Goal: Task Accomplishment & Management: Use online tool/utility

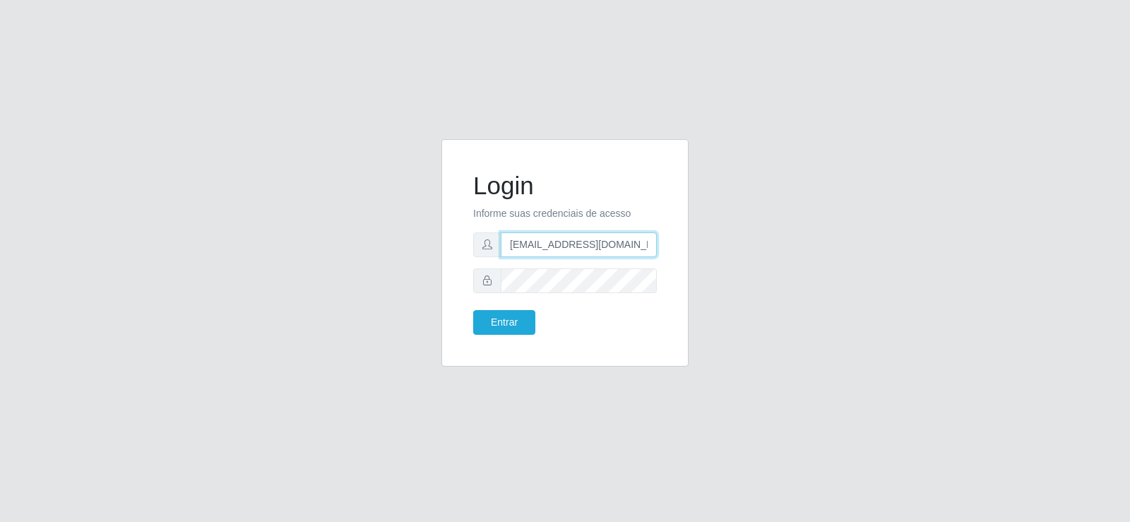
drag, startPoint x: 648, startPoint y: 241, endPoint x: 386, endPoint y: 256, distance: 261.8
click at [386, 256] on div "Login Informe suas credenciais de acesso [EMAIL_ADDRESS][DOMAIN_NAME] Entrar" at bounding box center [564, 261] width 805 height 244
type input "om"
click at [509, 271] on form "Login Informe suas credenciais de acesso om Entrar" at bounding box center [565, 253] width 184 height 164
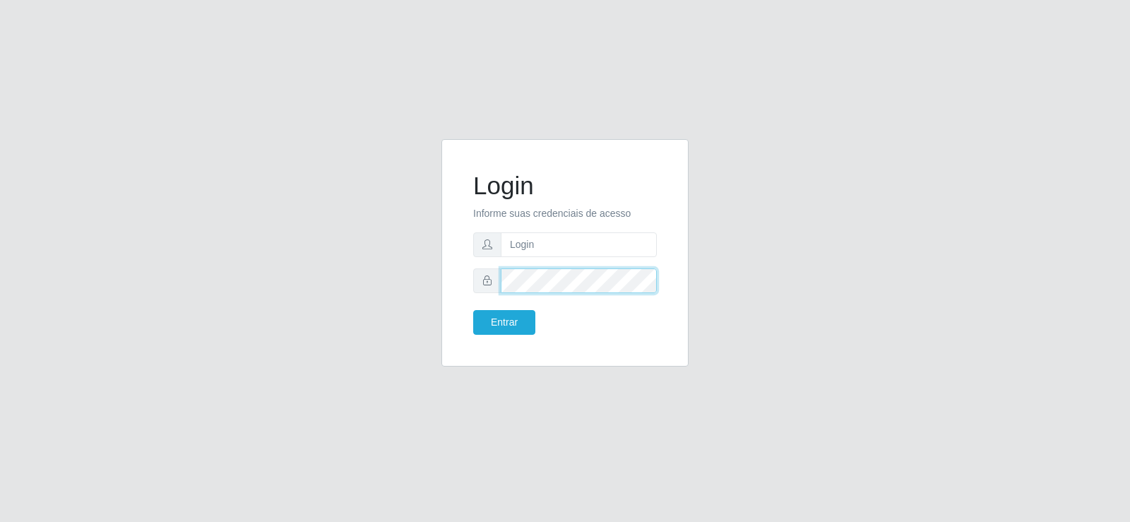
drag, startPoint x: 548, startPoint y: 256, endPoint x: 490, endPoint y: 292, distance: 68.2
click at [490, 292] on div at bounding box center [565, 280] width 184 height 25
click at [509, 247] on input "text" at bounding box center [579, 244] width 156 height 25
click at [521, 327] on button "Entrar" at bounding box center [504, 322] width 62 height 25
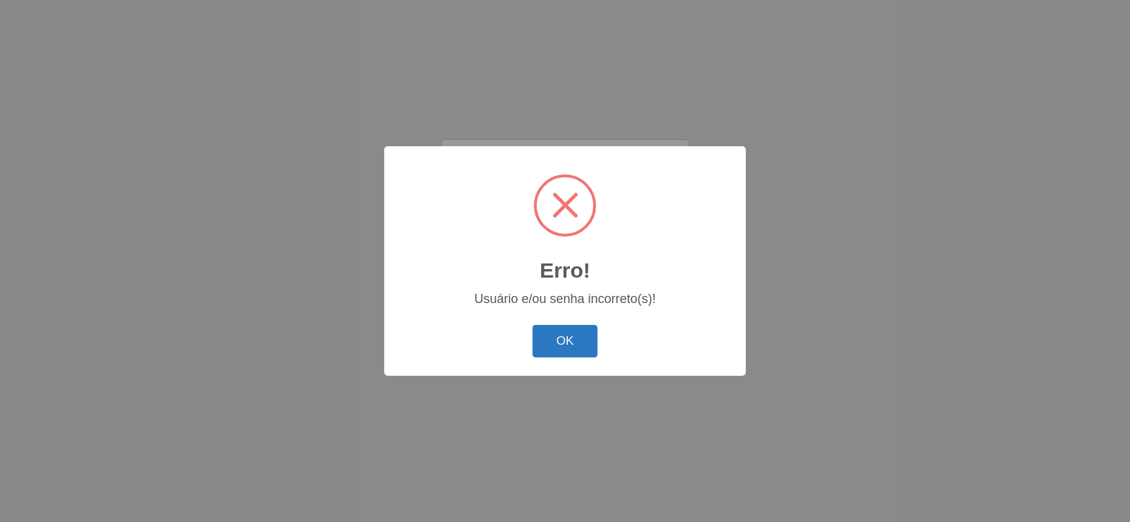
click at [562, 333] on button "OK" at bounding box center [566, 341] width 66 height 33
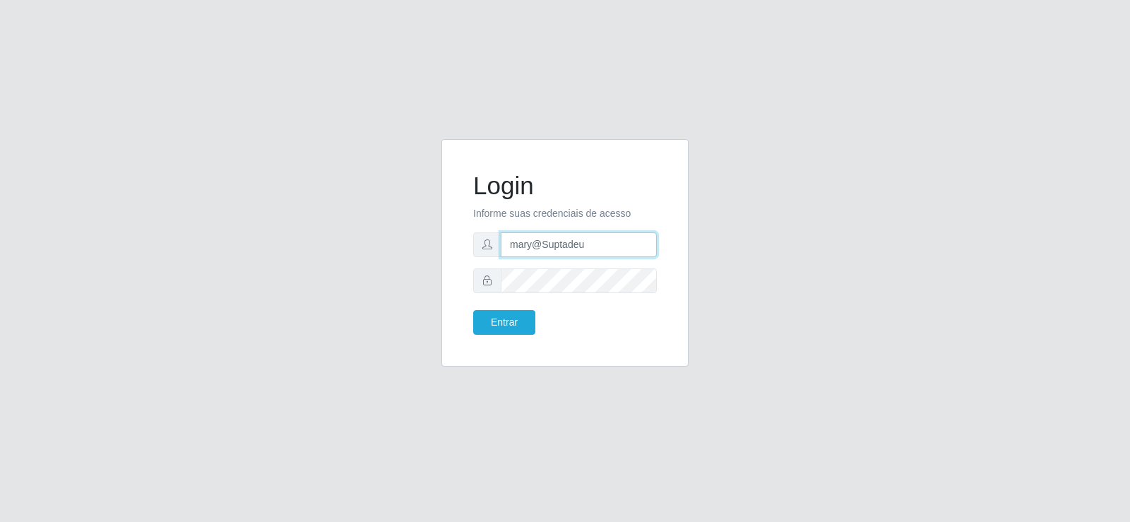
click at [603, 247] on input "mary@Suptadeu" at bounding box center [579, 244] width 156 height 25
click at [607, 245] on input "mary@SuptadeuT" at bounding box center [579, 244] width 156 height 25
type input "mary@Suptadeu"
click at [498, 312] on button "Entrar" at bounding box center [504, 322] width 62 height 25
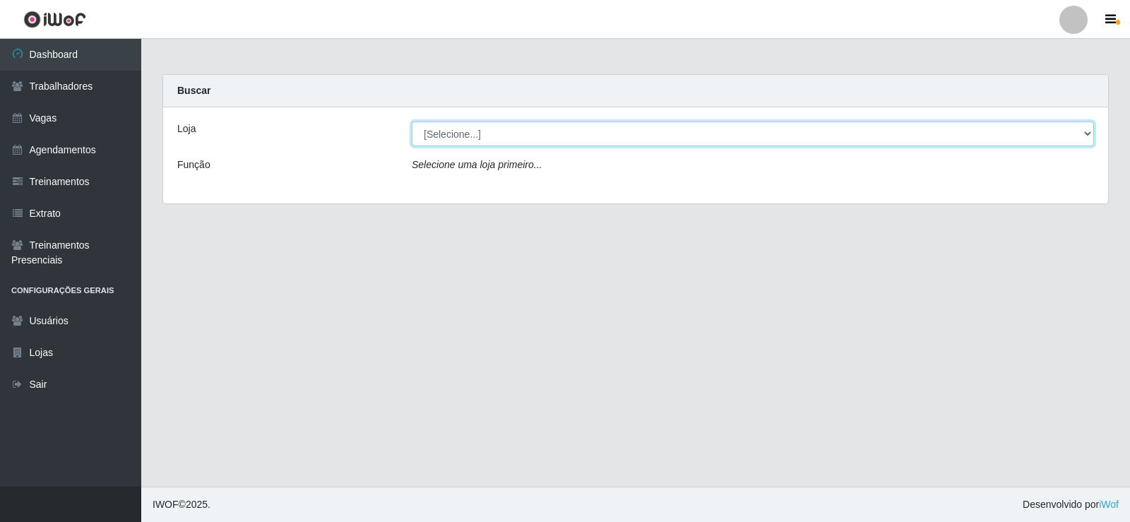
click at [1087, 135] on select "[Selecione...] Supermercado Tadeu - [GEOGRAPHIC_DATA]" at bounding box center [753, 134] width 682 height 25
select select "195"
click at [412, 122] on select "[Selecione...] Supermercado Tadeu - [GEOGRAPHIC_DATA]" at bounding box center [753, 134] width 682 height 25
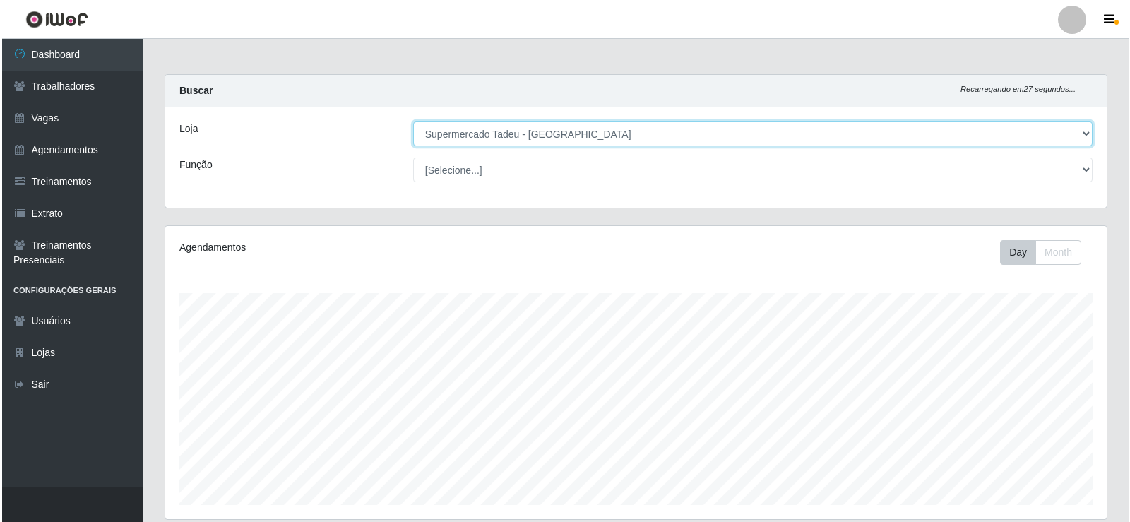
scroll to position [227, 0]
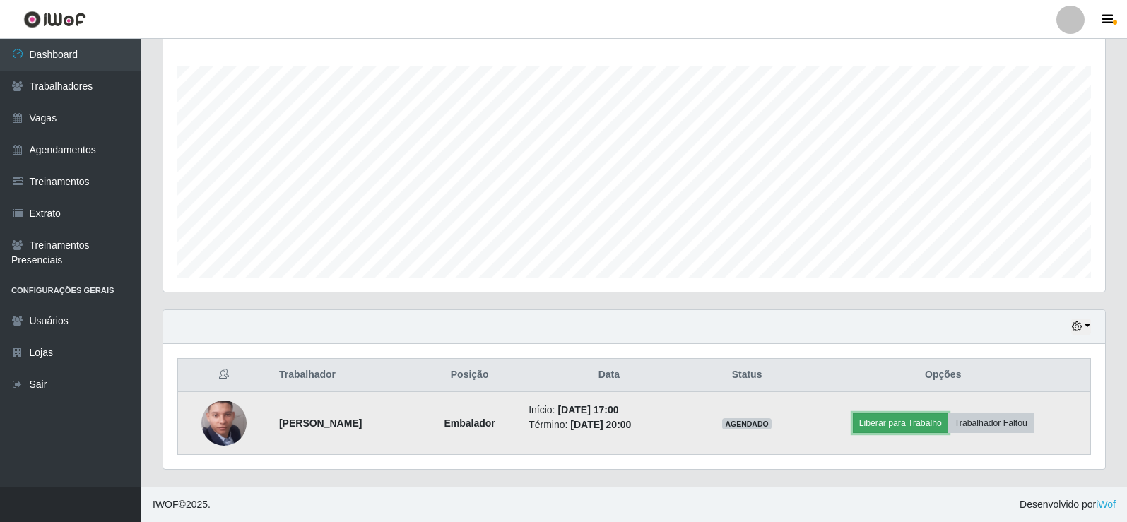
click at [899, 426] on button "Liberar para Trabalho" at bounding box center [900, 423] width 95 height 20
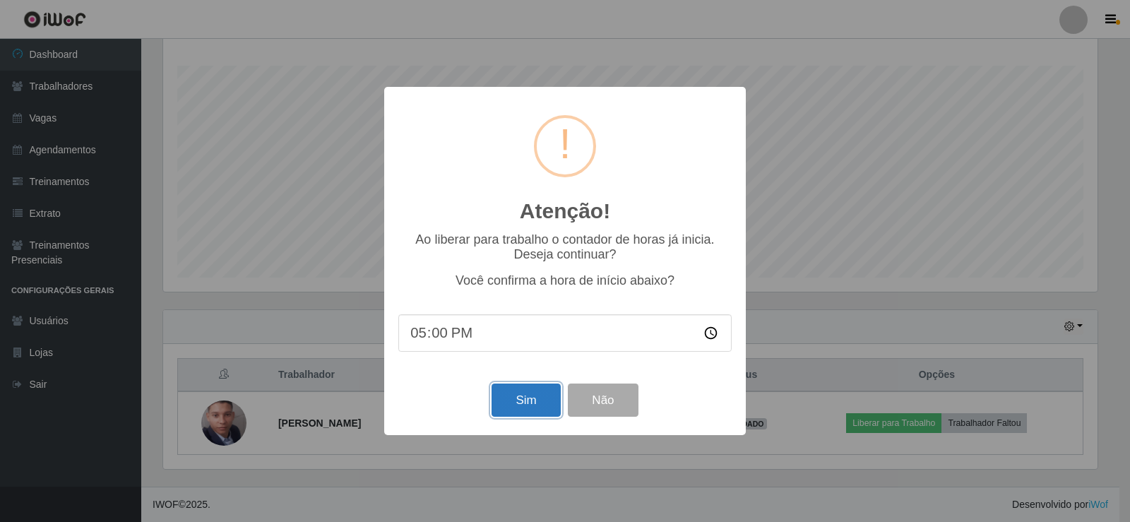
click at [515, 394] on button "Sim" at bounding box center [526, 400] width 69 height 33
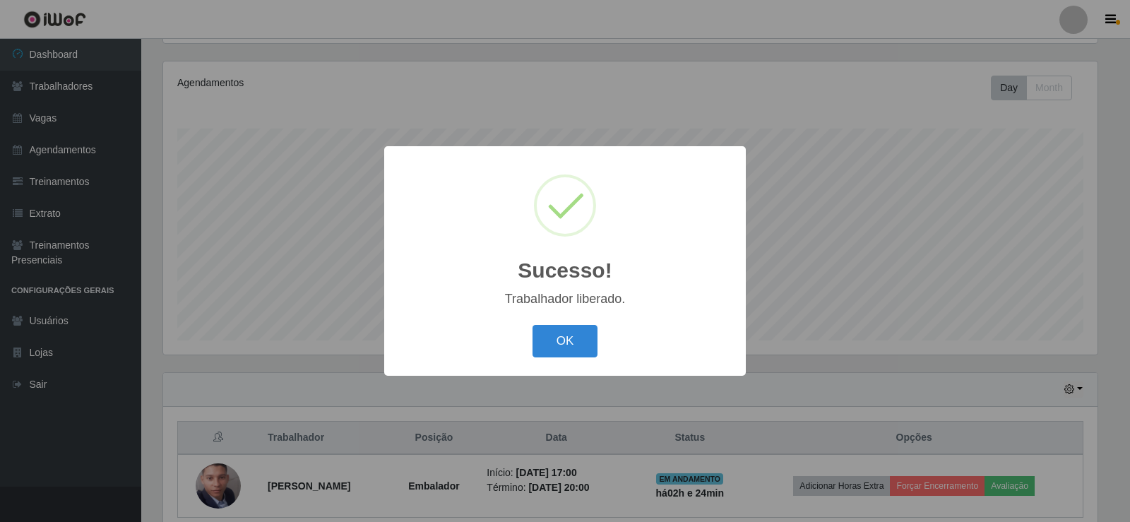
drag, startPoint x: 593, startPoint y: 324, endPoint x: 562, endPoint y: 369, distance: 54.5
click at [575, 348] on div "OK Cancel" at bounding box center [564, 341] width 333 height 40
click at [561, 369] on div "Sucesso! × Trabalhador liberado. OK Cancel" at bounding box center [565, 260] width 362 height 229
drag, startPoint x: 562, startPoint y: 343, endPoint x: 591, endPoint y: 424, distance: 85.6
click at [566, 361] on div "OK Cancel" at bounding box center [564, 341] width 333 height 40
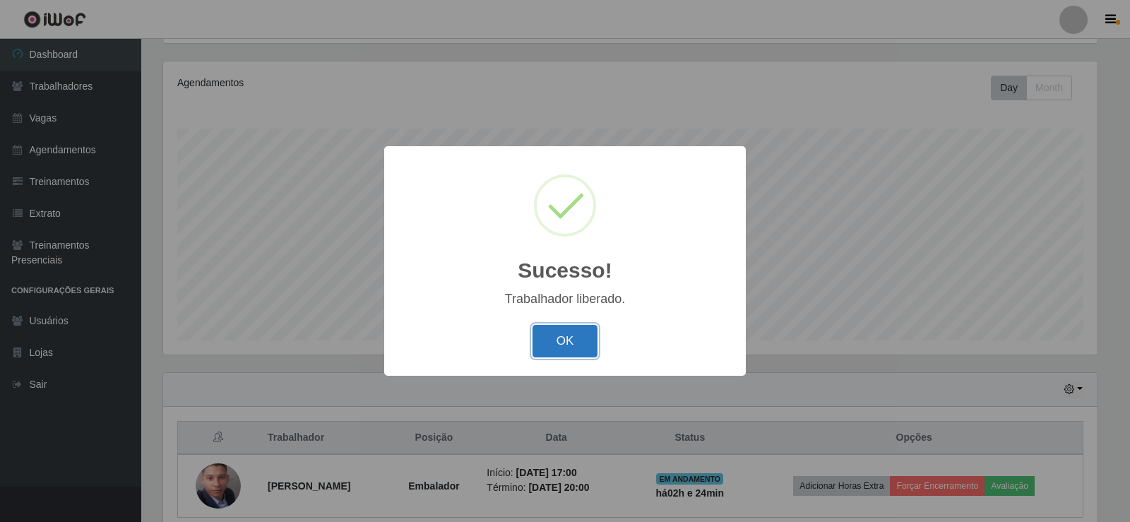
click at [559, 343] on button "OK" at bounding box center [566, 341] width 66 height 33
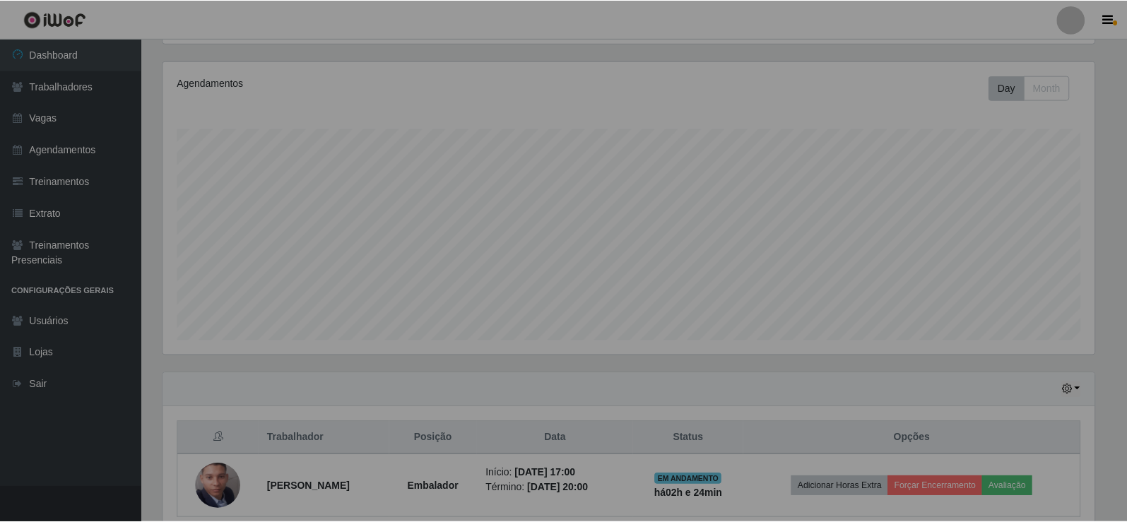
scroll to position [293, 942]
